Goal: Check status: Check status

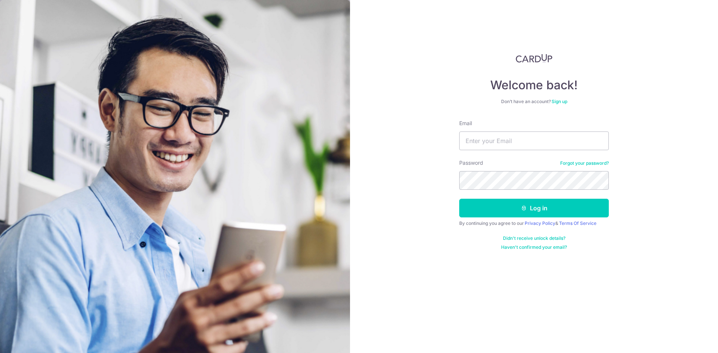
type input "[EMAIL_ADDRESS][DOMAIN_NAME]"
click at [459, 199] on button "Log in" at bounding box center [534, 208] width 150 height 19
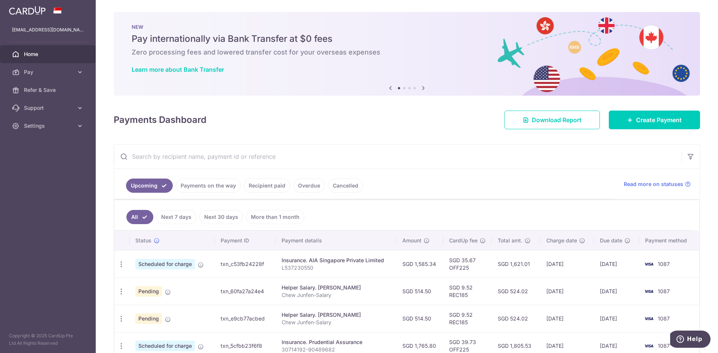
click at [201, 189] on link "Payments on the way" at bounding box center [208, 186] width 65 height 14
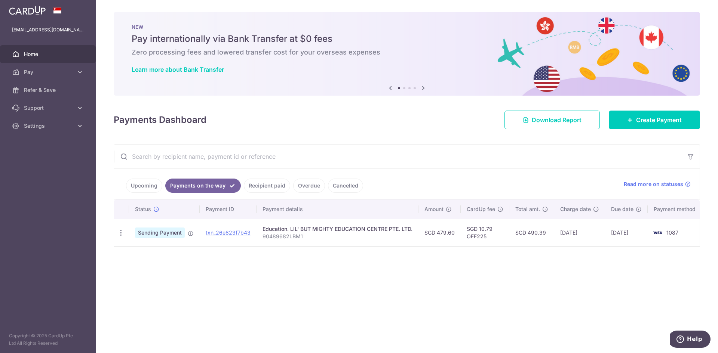
click at [284, 185] on link "Recipient paid" at bounding box center [267, 186] width 46 height 14
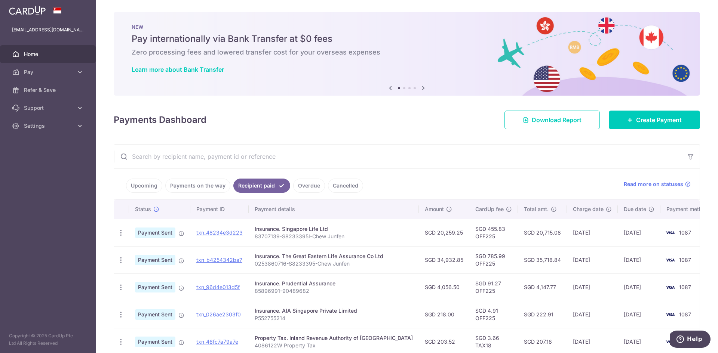
click at [136, 184] on link "Upcoming" at bounding box center [144, 186] width 36 height 14
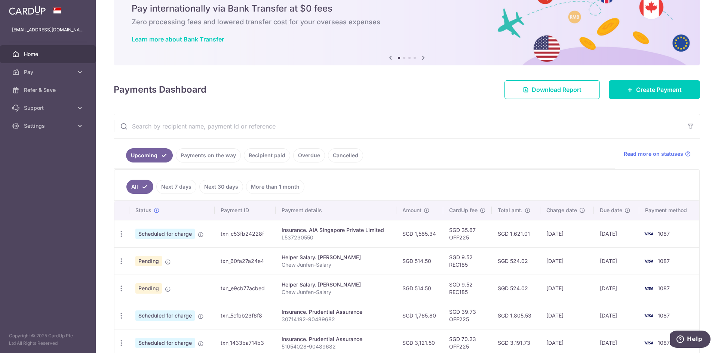
scroll to position [150, 0]
